Goal: Task Accomplishment & Management: Manage account settings

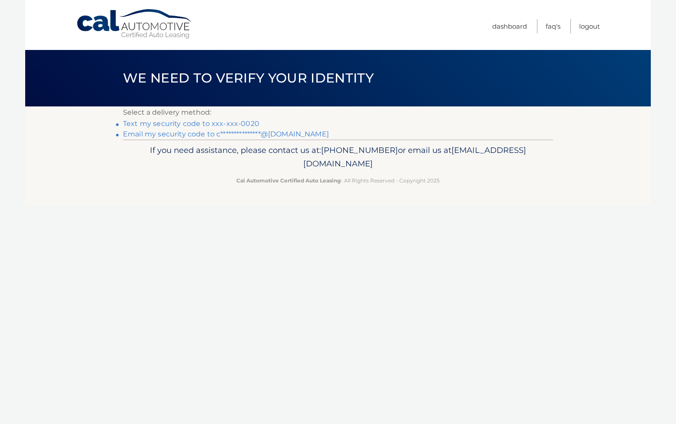
click at [240, 123] on link "Text my security code to xxx-xxx-0020" at bounding box center [191, 124] width 136 height 8
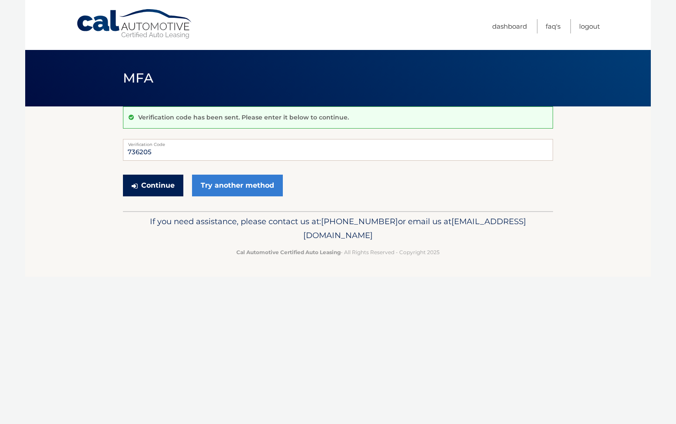
type input "736205"
click at [164, 190] on button "Continue" at bounding box center [153, 186] width 60 height 22
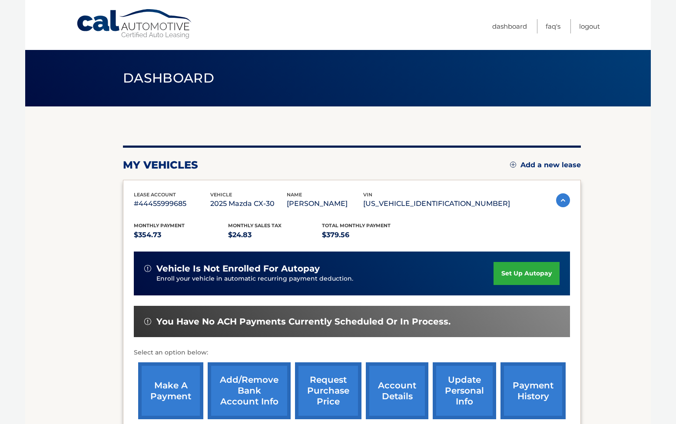
click at [598, 259] on section "my vehicles Add a new lease lease account #44455999685 vehicle 2025 Mazda CX-30…" at bounding box center [338, 283] width 626 height 354
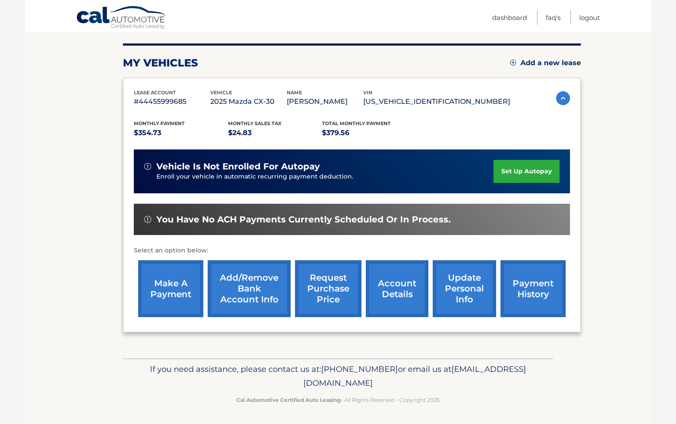
scroll to position [100, 0]
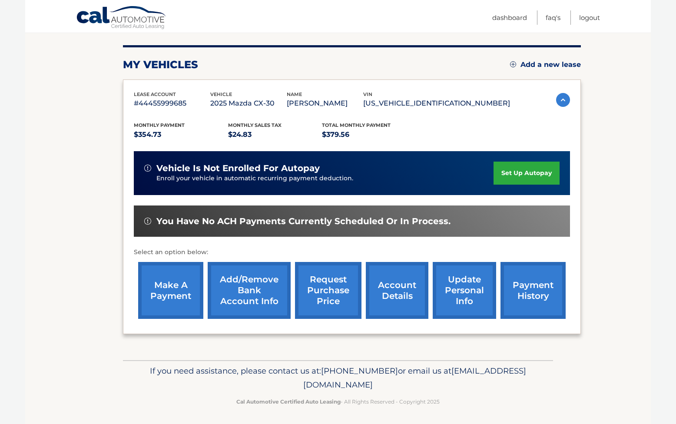
click at [166, 299] on link "make a payment" at bounding box center [170, 290] width 65 height 57
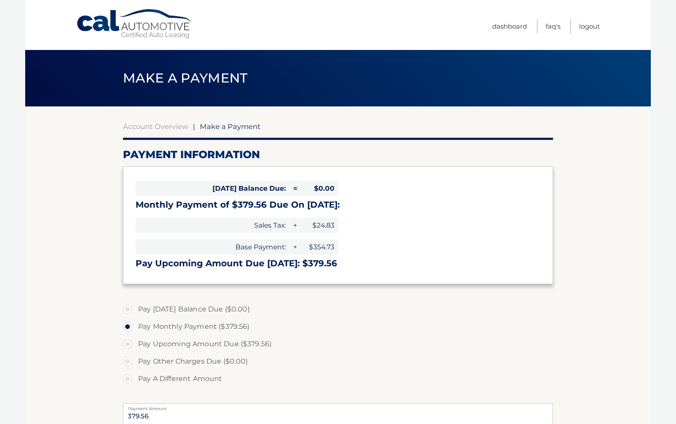
select select "ZTZiNWE3MTktOTJhMS00OWZkLTg3NzctZmMwYTAwZTIyMzc3"
click at [600, 222] on section "Account Overview | Make a Payment Payment Information Today's Balance Due: = $0…" at bounding box center [338, 330] width 626 height 448
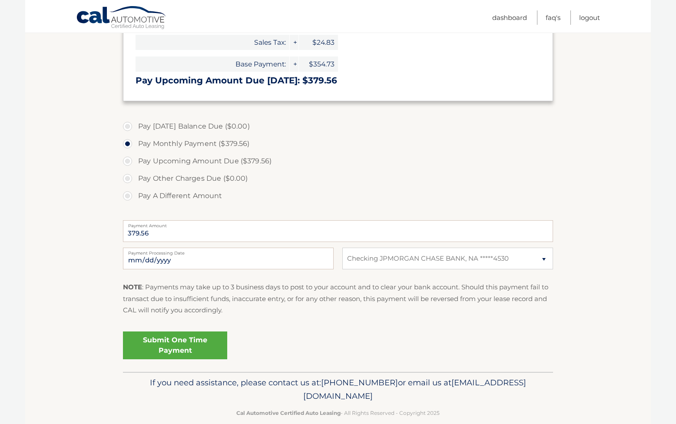
scroll to position [195, 0]
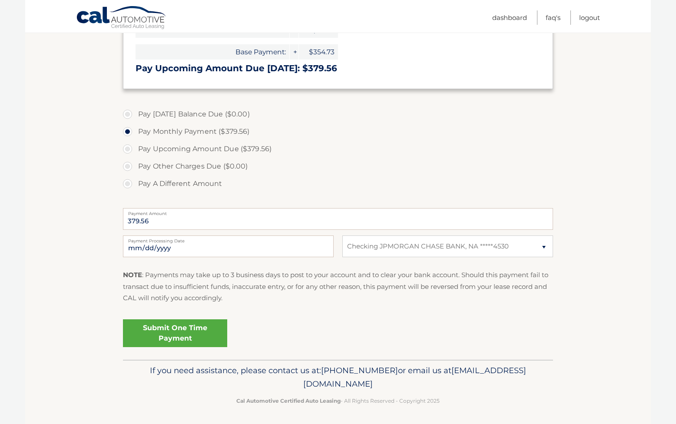
click at [198, 336] on link "Submit One Time Payment" at bounding box center [175, 333] width 104 height 28
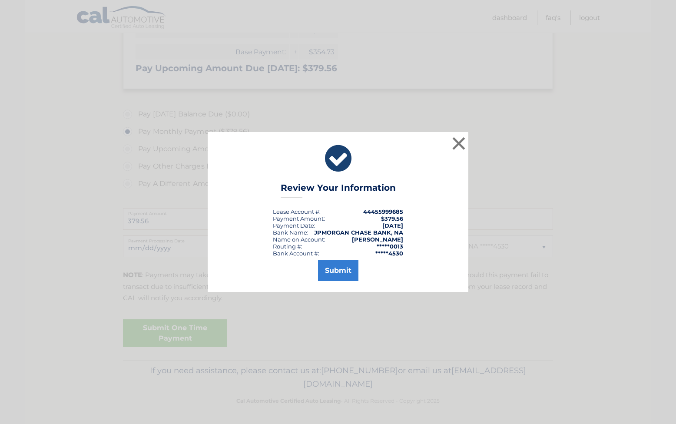
scroll to position [195, 0]
click at [339, 273] on button "Submit" at bounding box center [338, 270] width 40 height 21
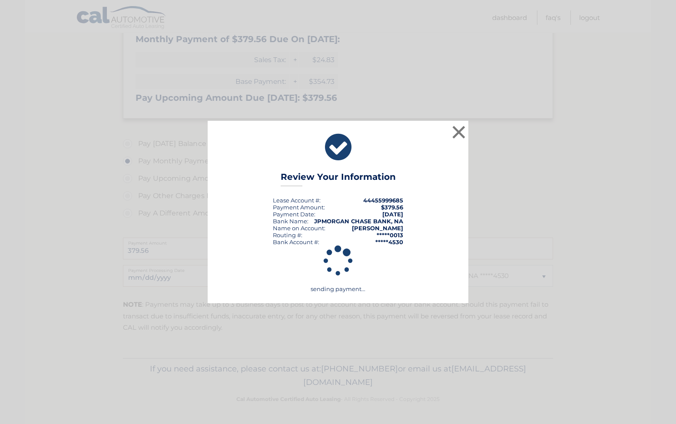
scroll to position [163, 0]
